Goal: Navigation & Orientation: Find specific page/section

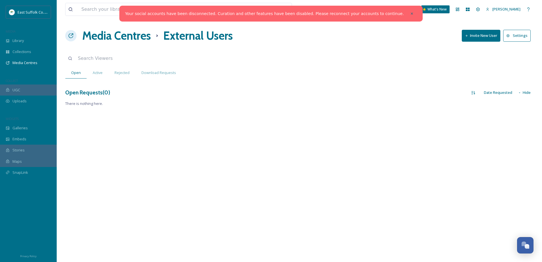
click at [30, 60] on div "Media Centres" at bounding box center [28, 62] width 57 height 11
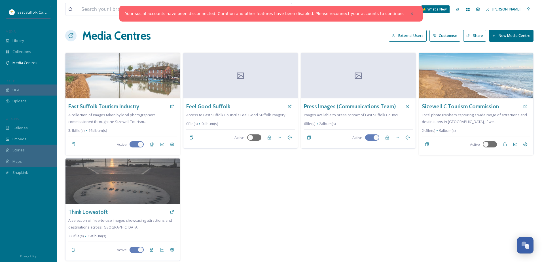
click at [410, 15] on icon at bounding box center [412, 14] width 4 height 4
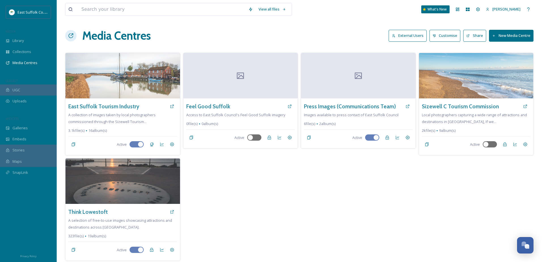
click at [117, 107] on h3 "East Suffolk Tourism Industry" at bounding box center [103, 106] width 71 height 8
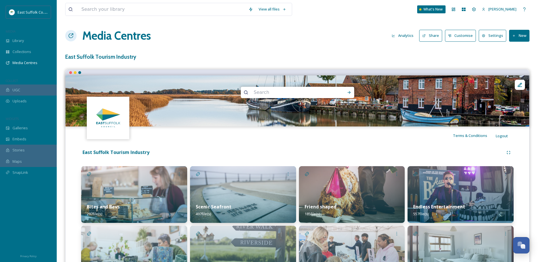
click at [23, 61] on span "Media Centres" at bounding box center [24, 62] width 25 height 5
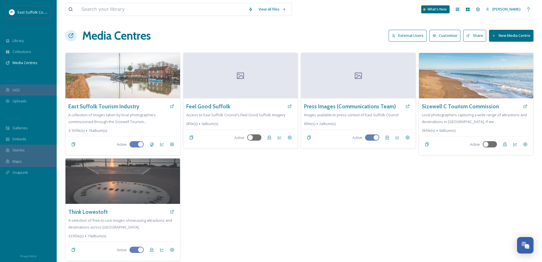
click at [458, 107] on h3 "Sizewell C Tourism Commission" at bounding box center [460, 106] width 77 height 8
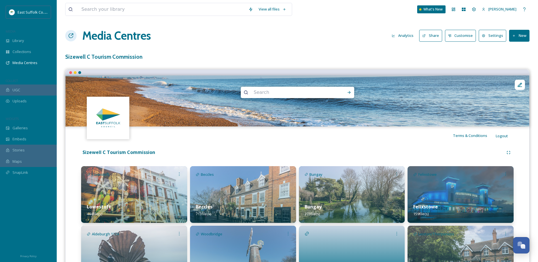
click at [24, 64] on span "Media Centres" at bounding box center [24, 62] width 25 height 5
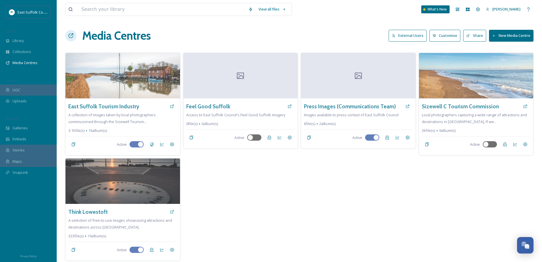
click at [120, 105] on h3 "East Suffolk Tourism Industry" at bounding box center [103, 106] width 71 height 8
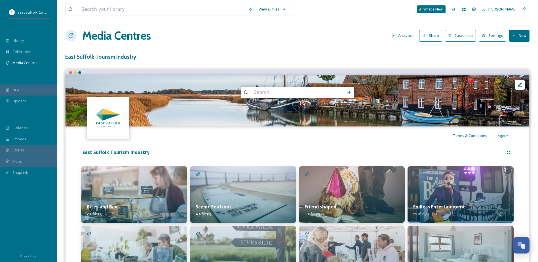
click at [24, 60] on div "Media Centres" at bounding box center [28, 62] width 57 height 11
